Goal: Information Seeking & Learning: Learn about a topic

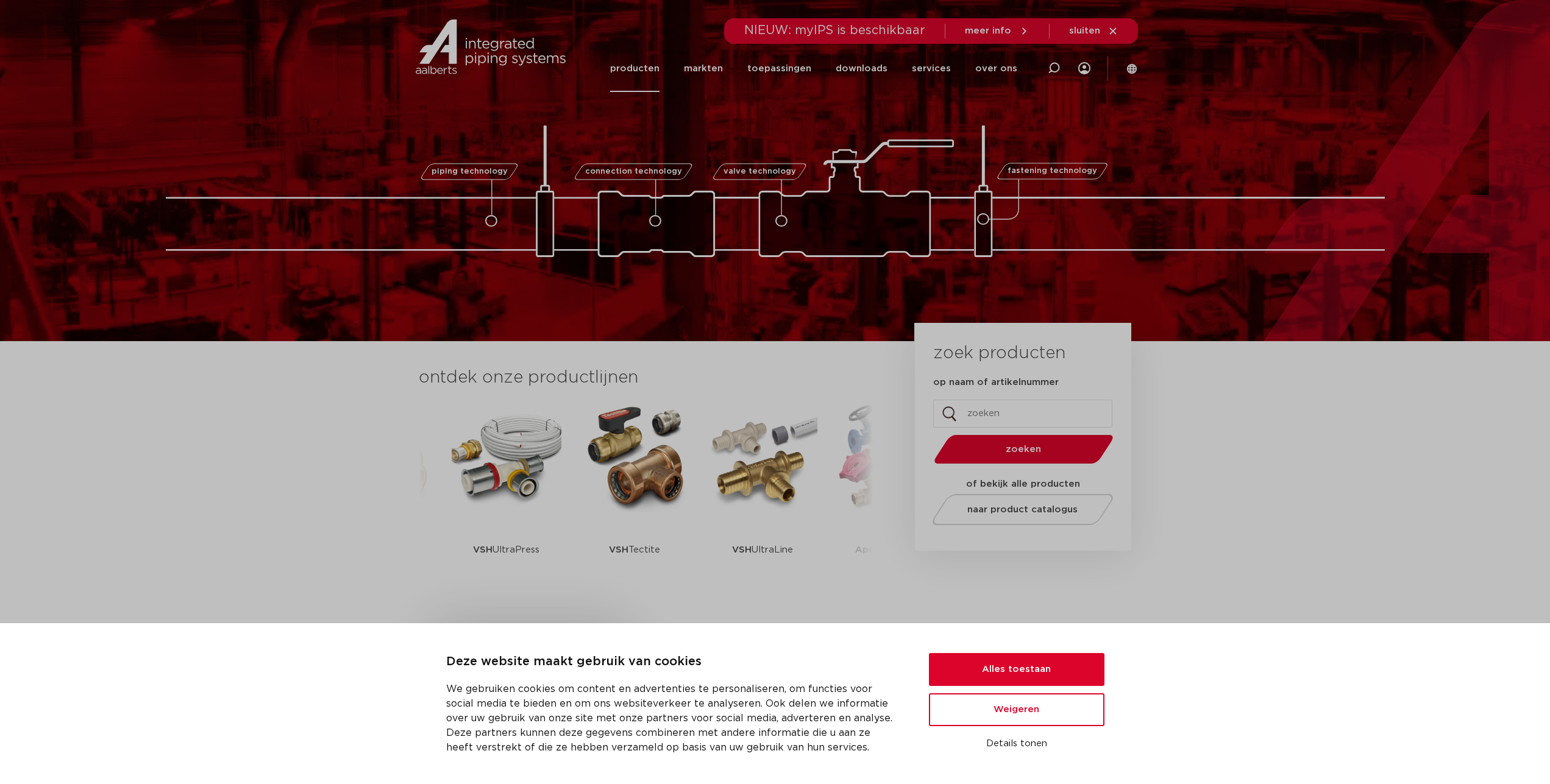
click at [639, 71] on link "producten" at bounding box center [635, 69] width 49 height 47
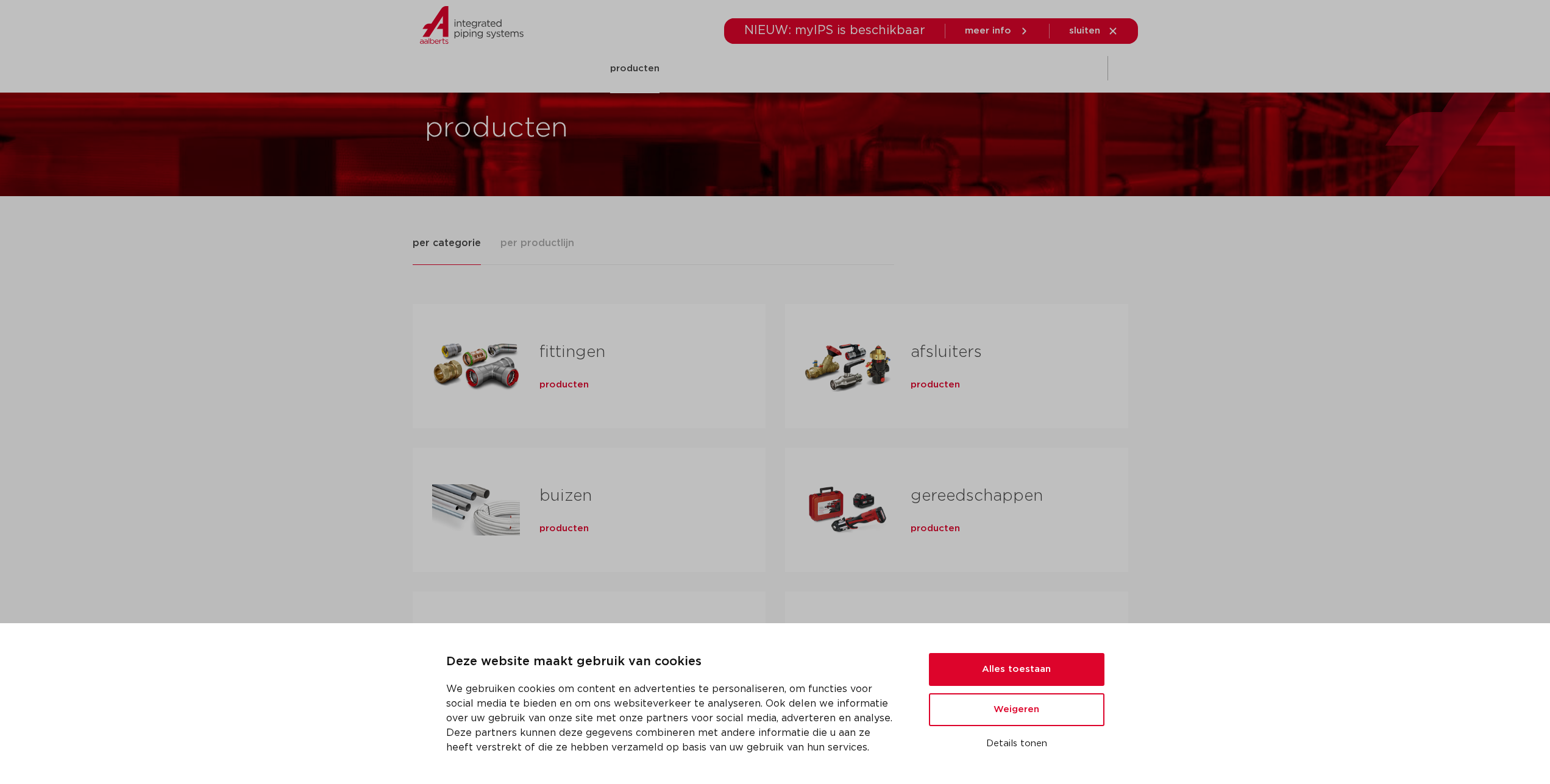
click at [551, 345] on link "fittingen" at bounding box center [572, 352] width 66 height 16
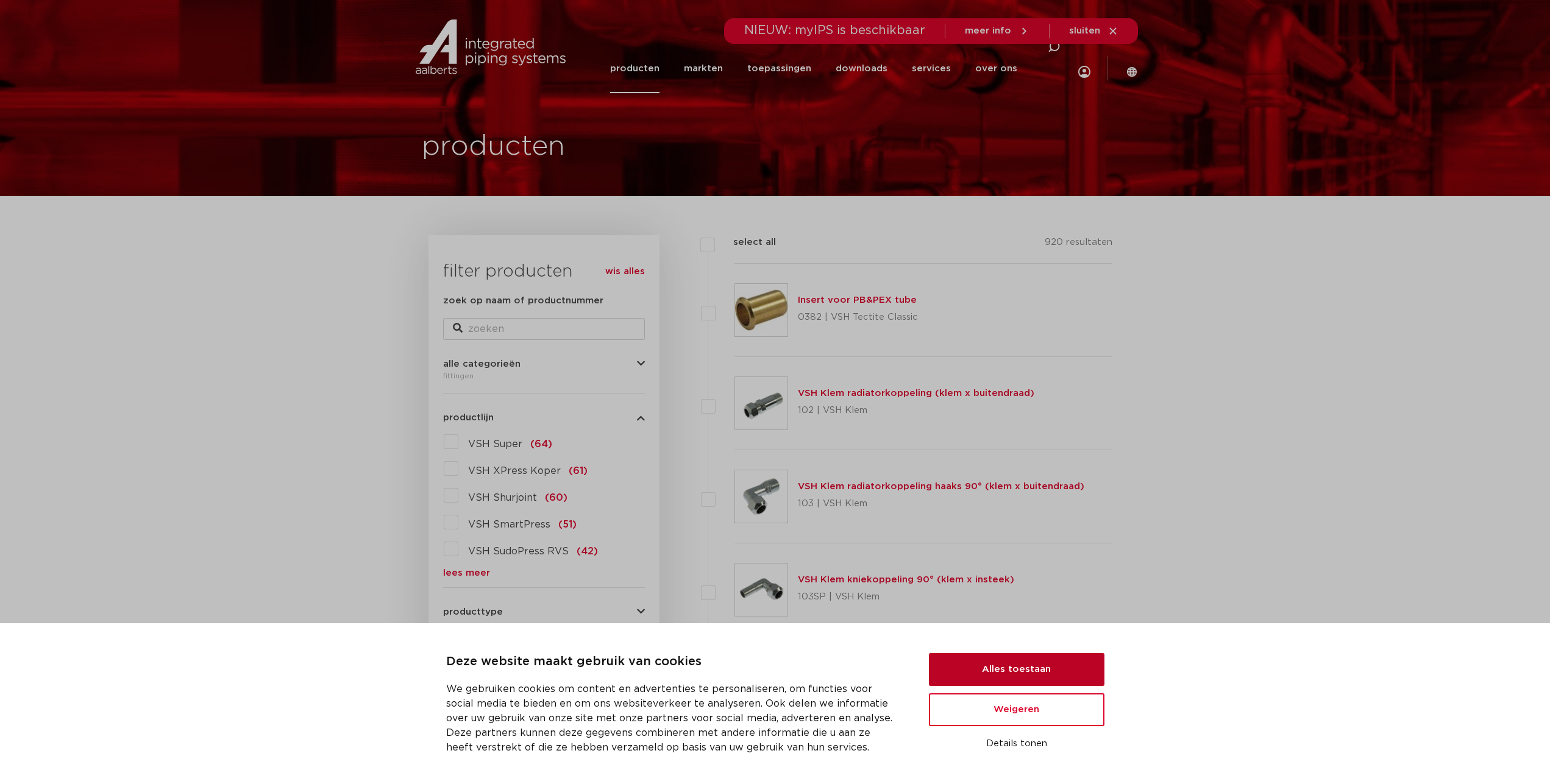
click at [968, 671] on button "Alles toestaan" at bounding box center [1017, 670] width 175 height 33
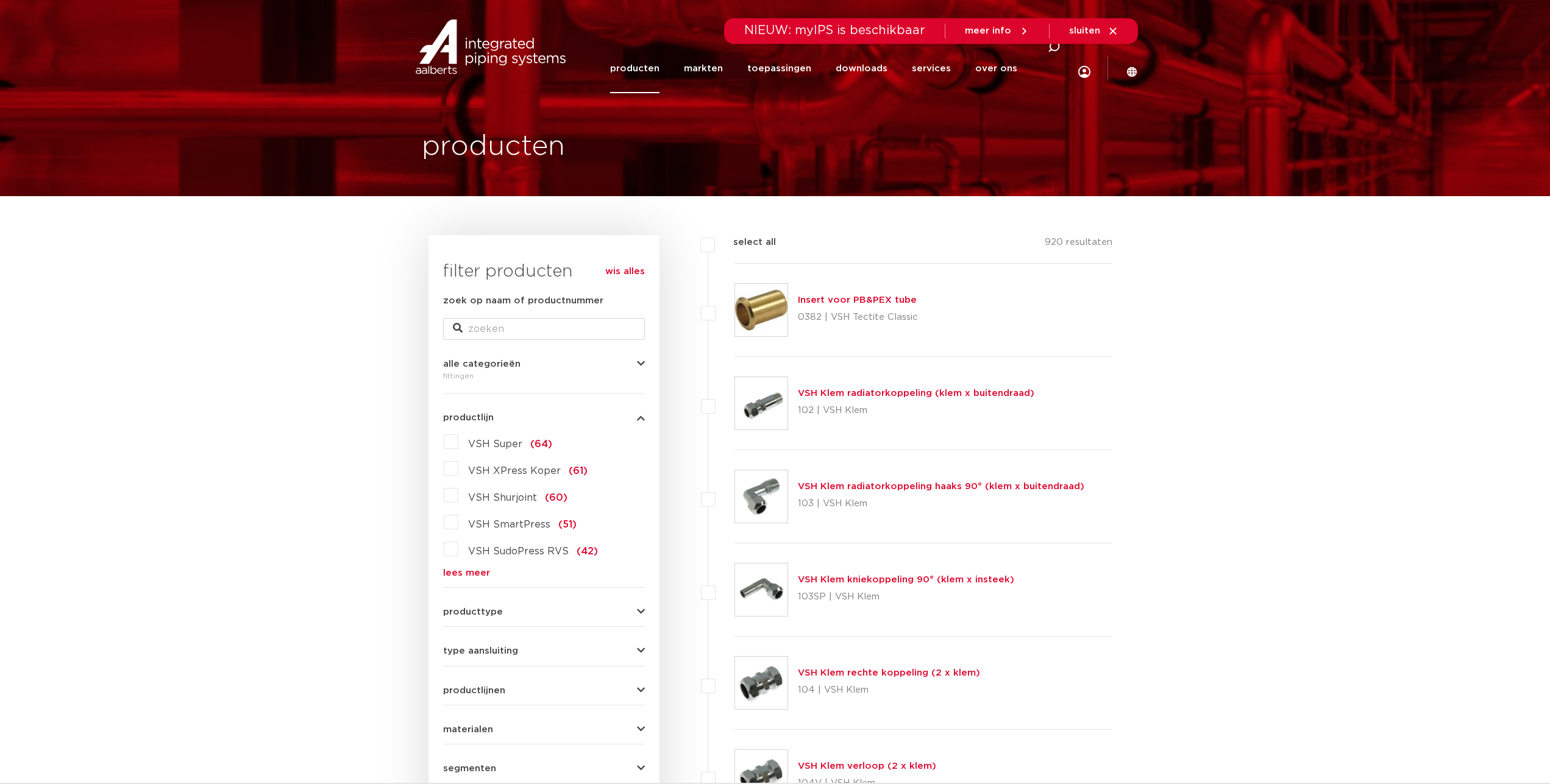
click at [459, 443] on label "VSH Super (64)" at bounding box center [505, 441] width 94 height 19
click at [0, 0] on input "VSH Super (64)" at bounding box center [0, 0] width 0 height 0
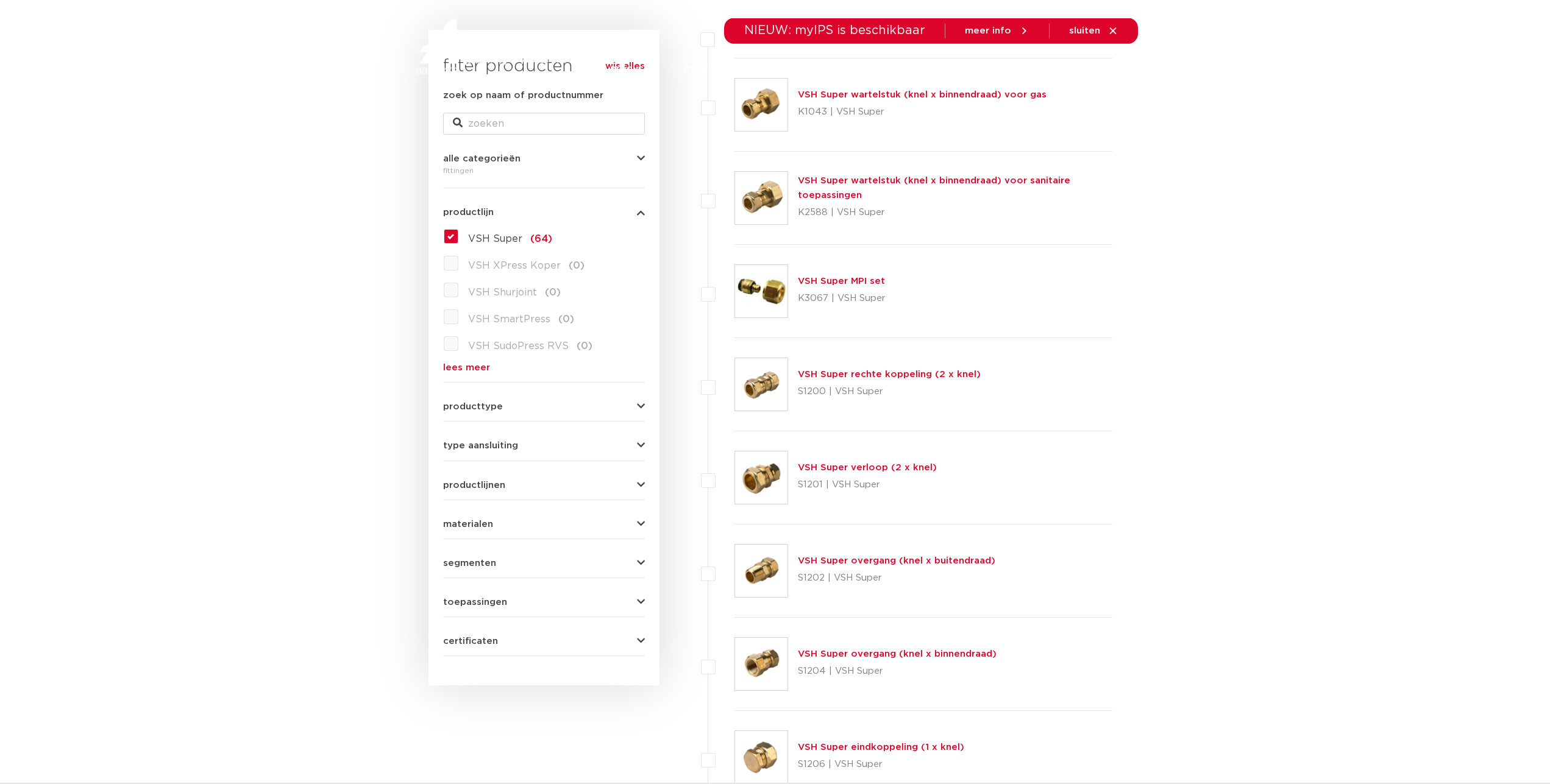
scroll to position [249, 0]
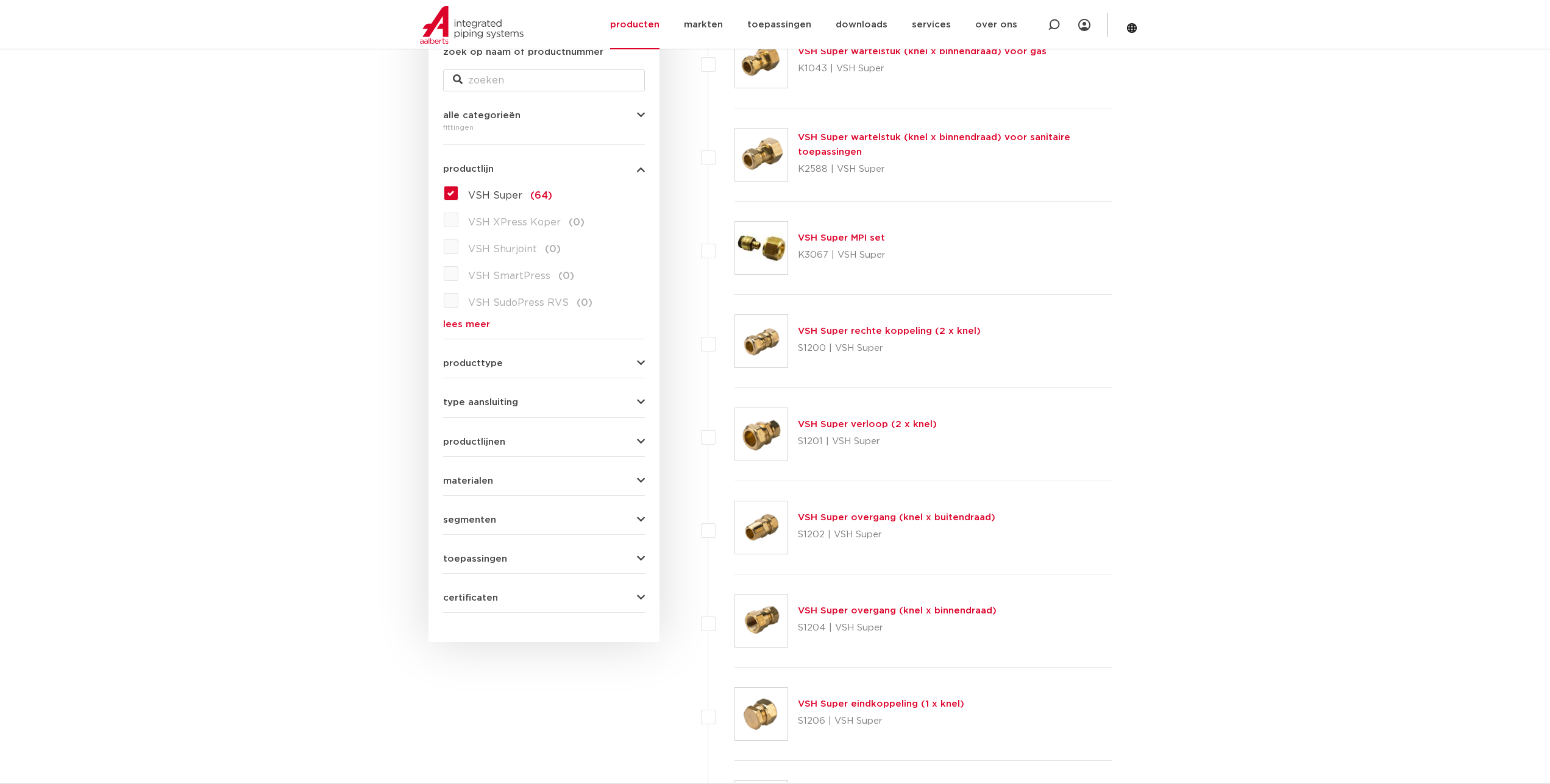
click at [851, 514] on link "VSH Super overgang (knel x buitendraad)" at bounding box center [897, 517] width 197 height 9
click at [769, 532] on img at bounding box center [761, 528] width 52 height 52
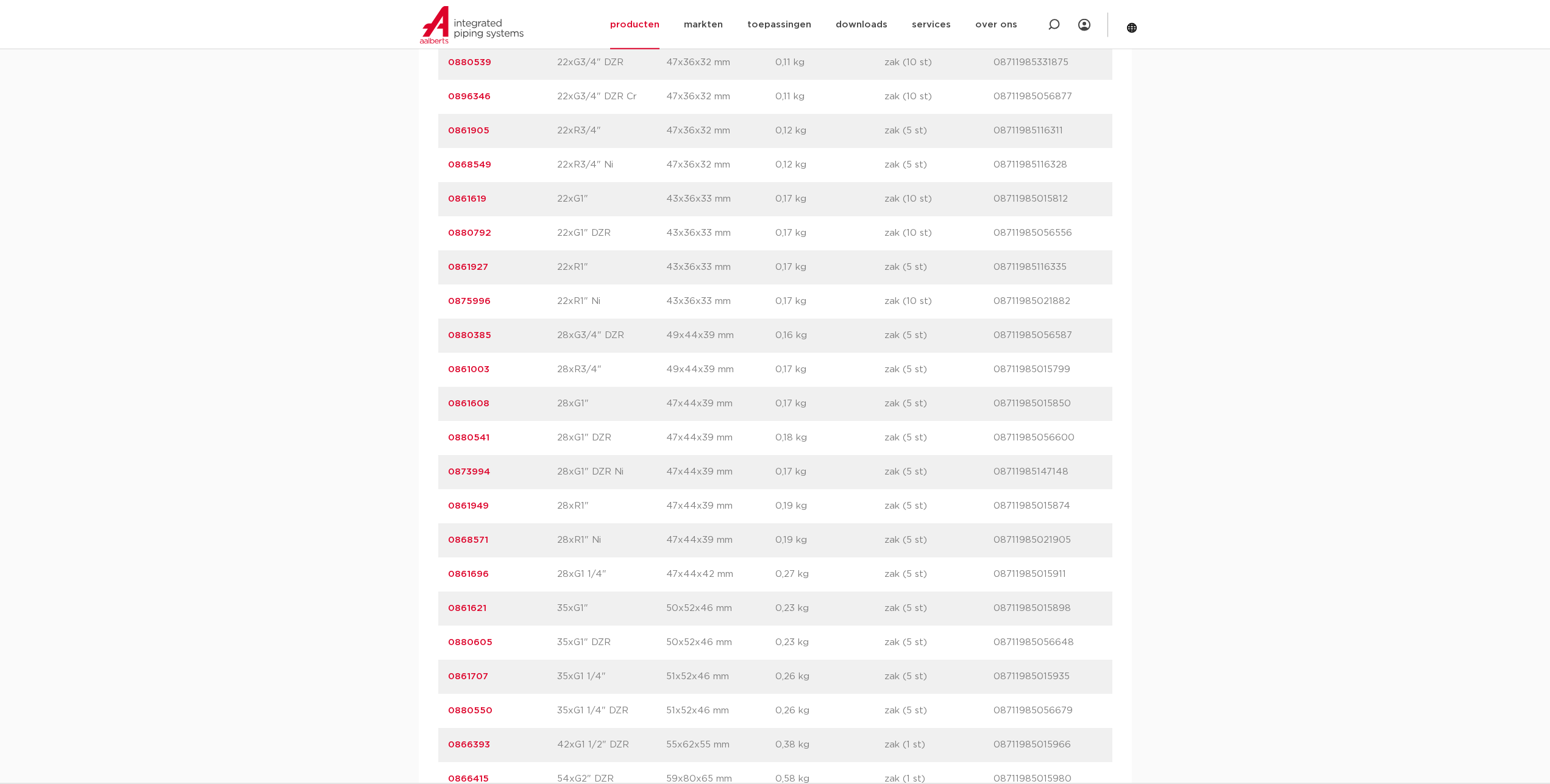
scroll to position [2673, 0]
